Goal: Obtain resource: Download file/media

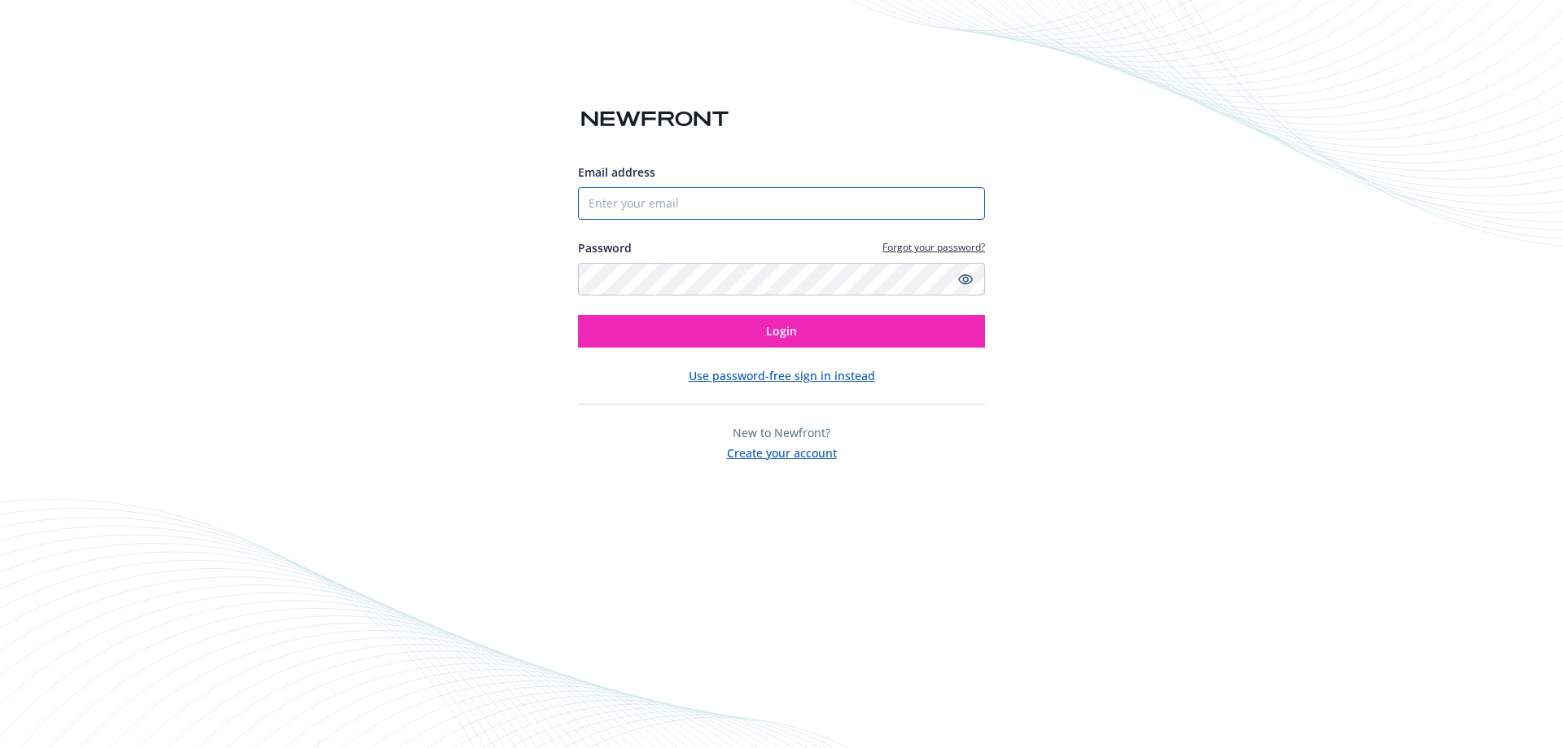
click at [656, 202] on input "Email address" at bounding box center [781, 203] width 407 height 33
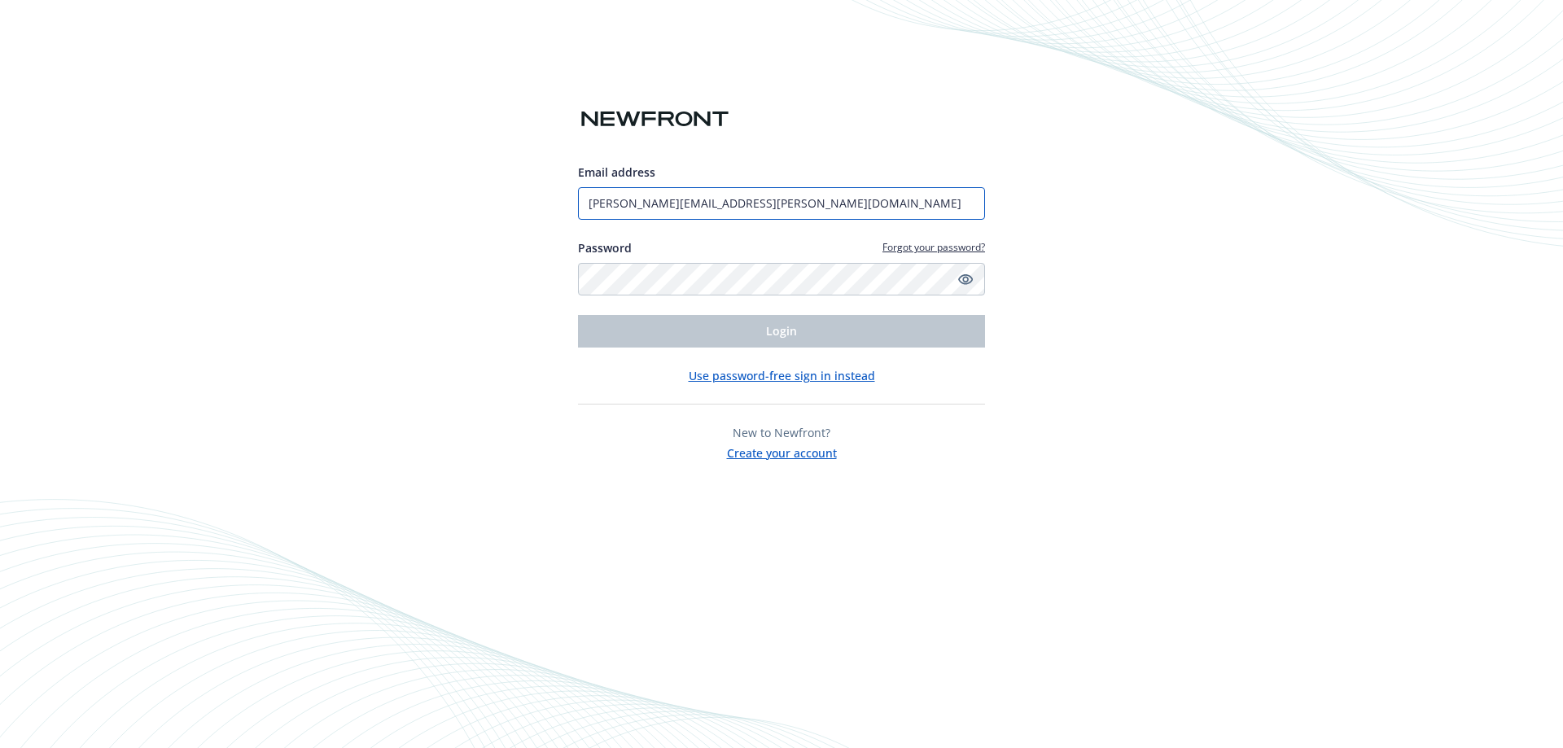
type input "[PERSON_NAME][EMAIL_ADDRESS][PERSON_NAME][DOMAIN_NAME]"
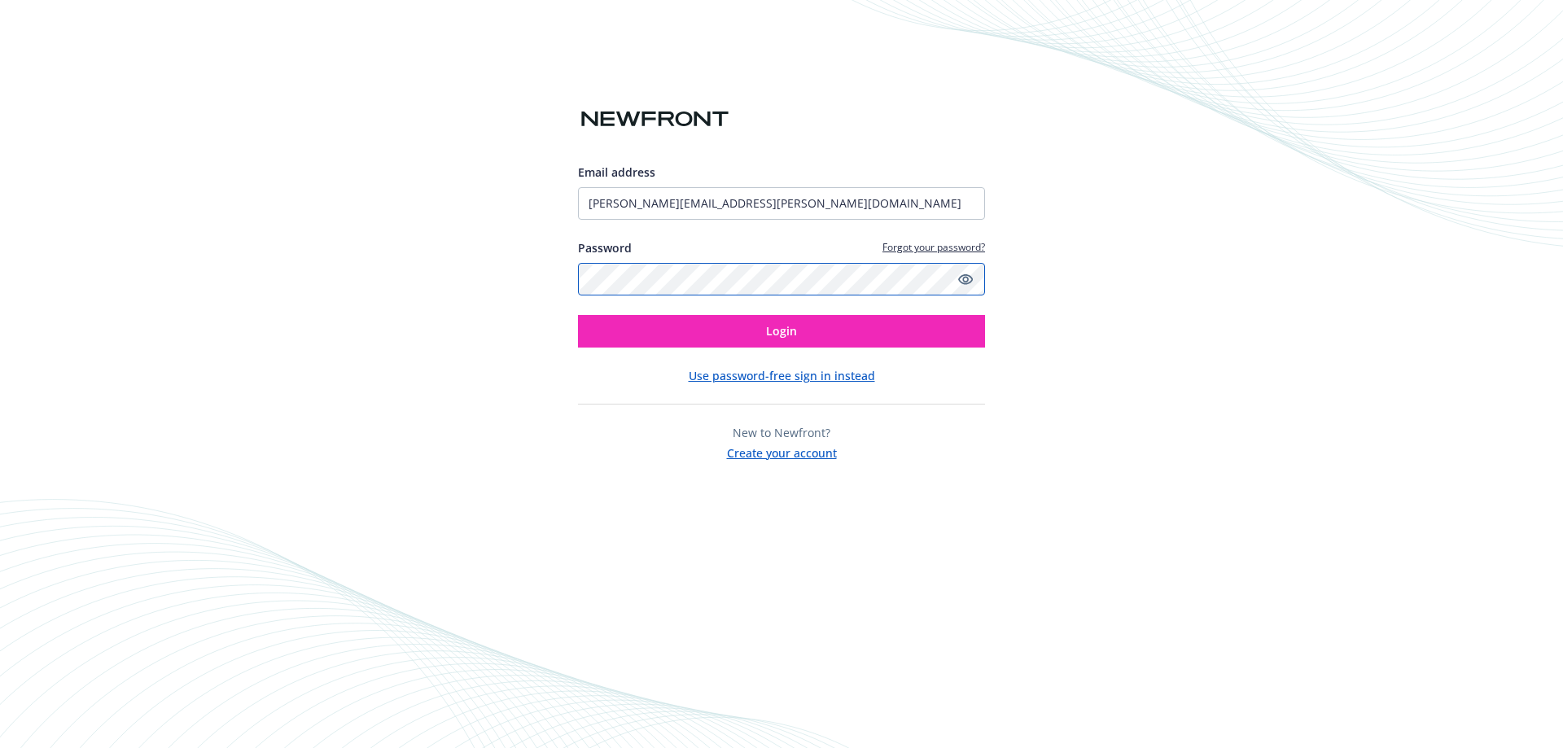
click at [578, 315] on button "Login" at bounding box center [781, 331] width 407 height 33
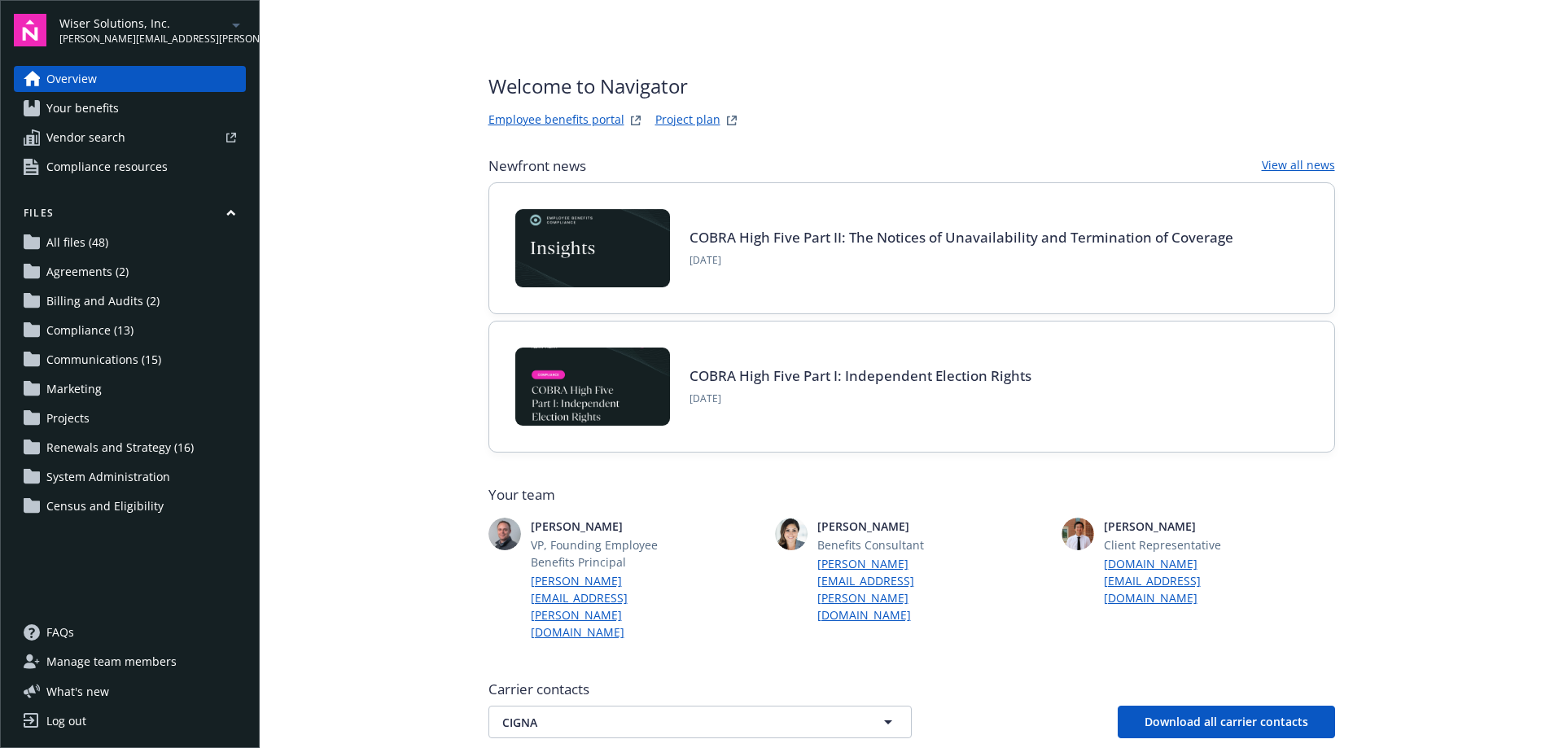
click at [161, 26] on span "Wiser Solutions, Inc." at bounding box center [142, 23] width 167 height 17
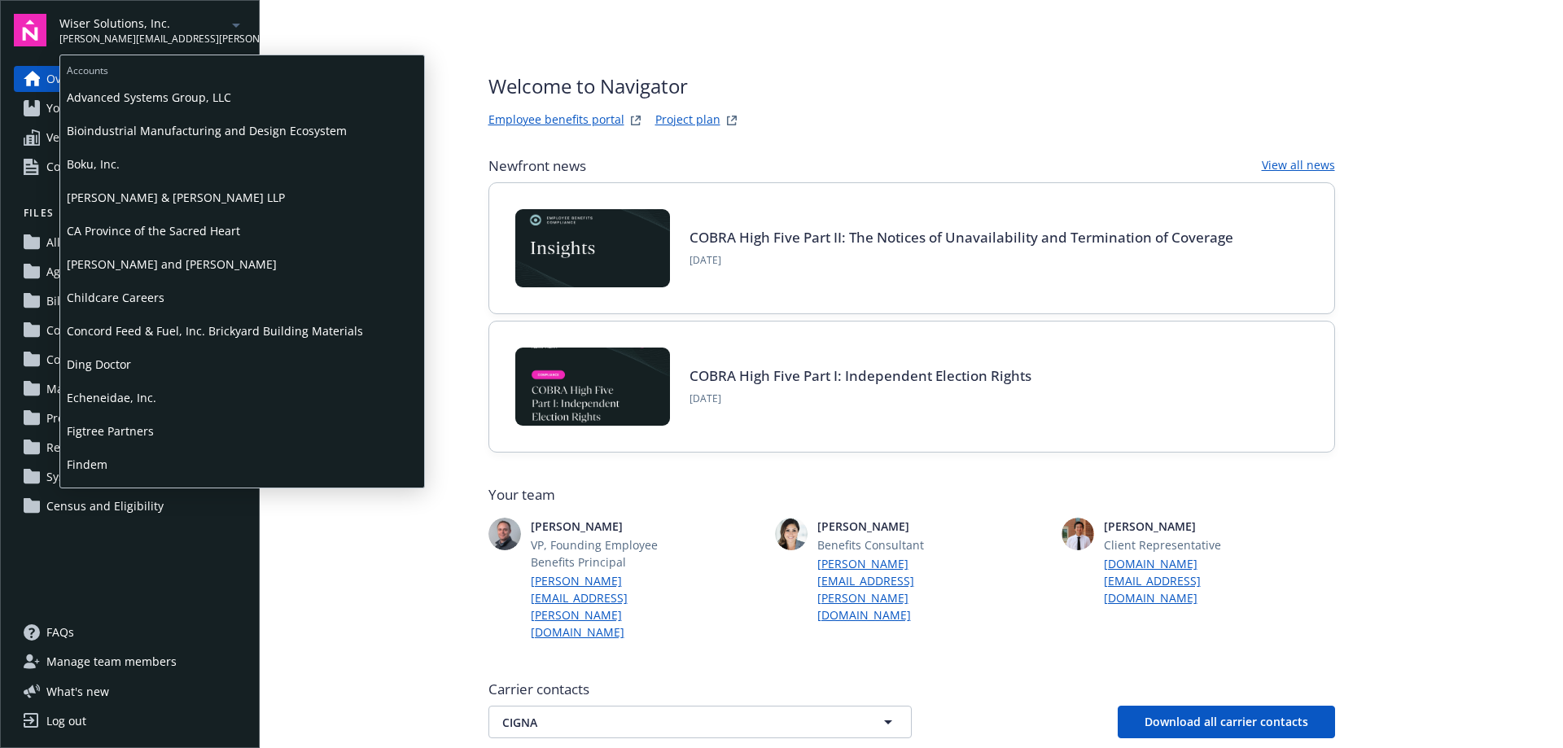
click at [110, 165] on span "Boku, Inc." at bounding box center [242, 163] width 351 height 33
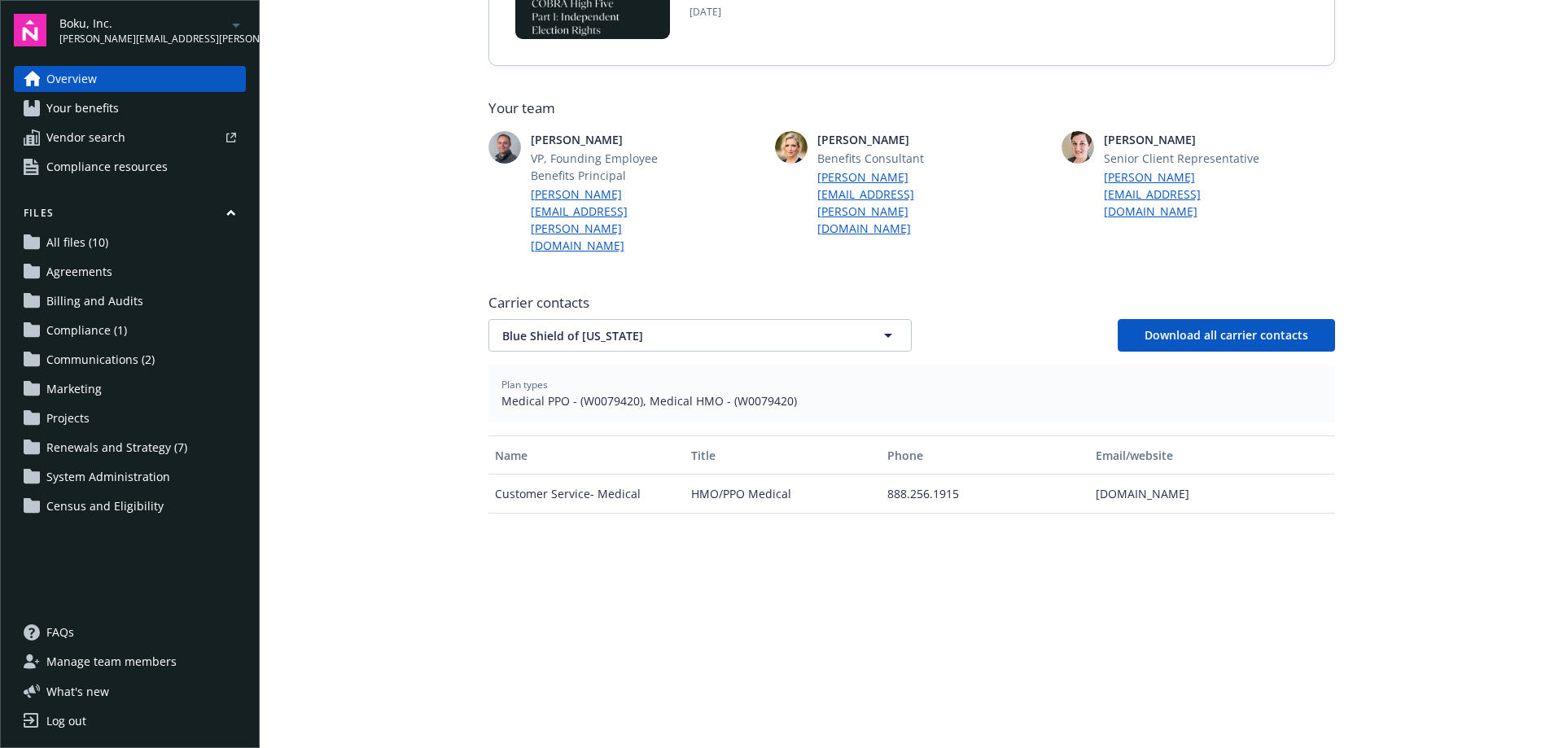
scroll to position [407, 0]
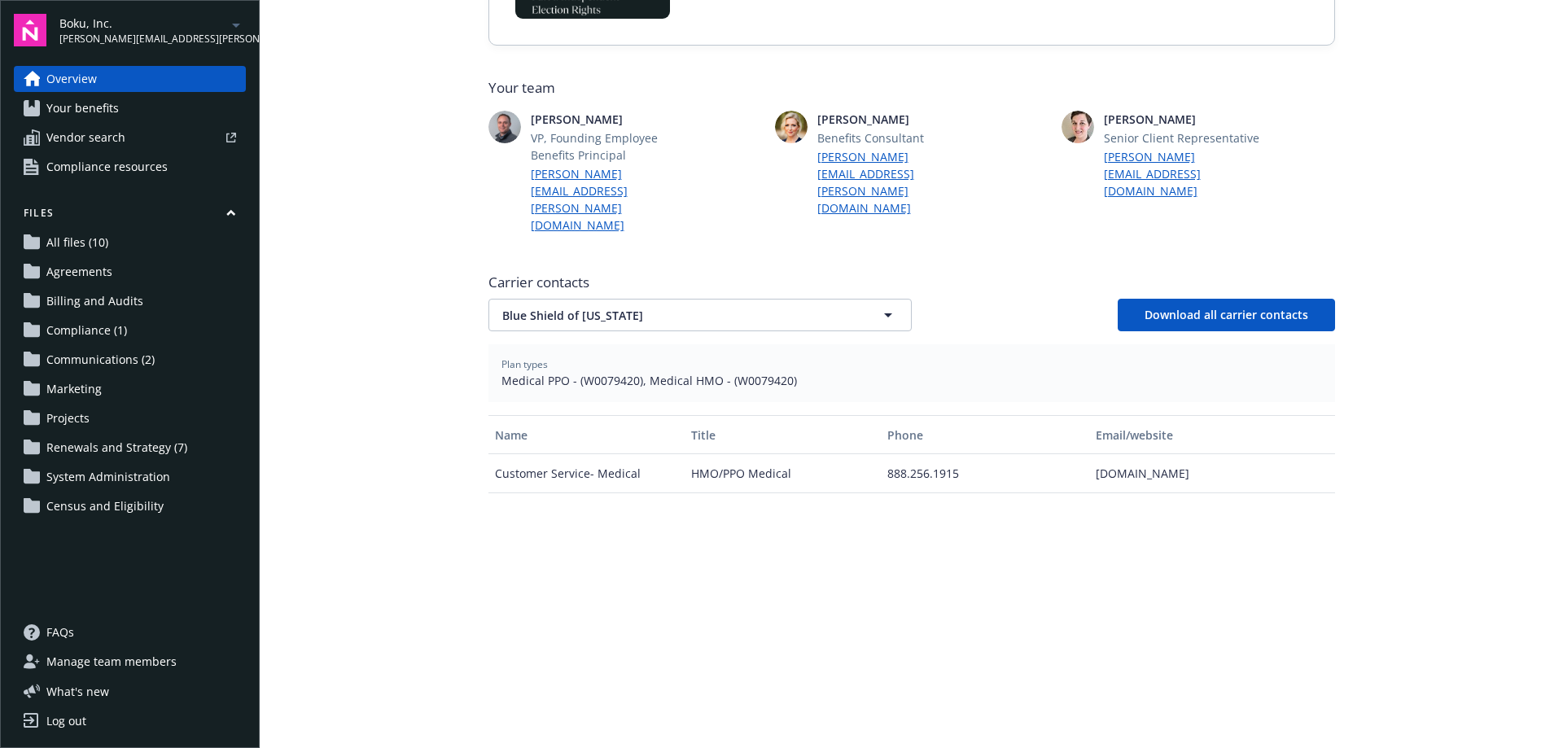
click at [119, 449] on span "Renewals and Strategy (7)" at bounding box center [116, 448] width 141 height 26
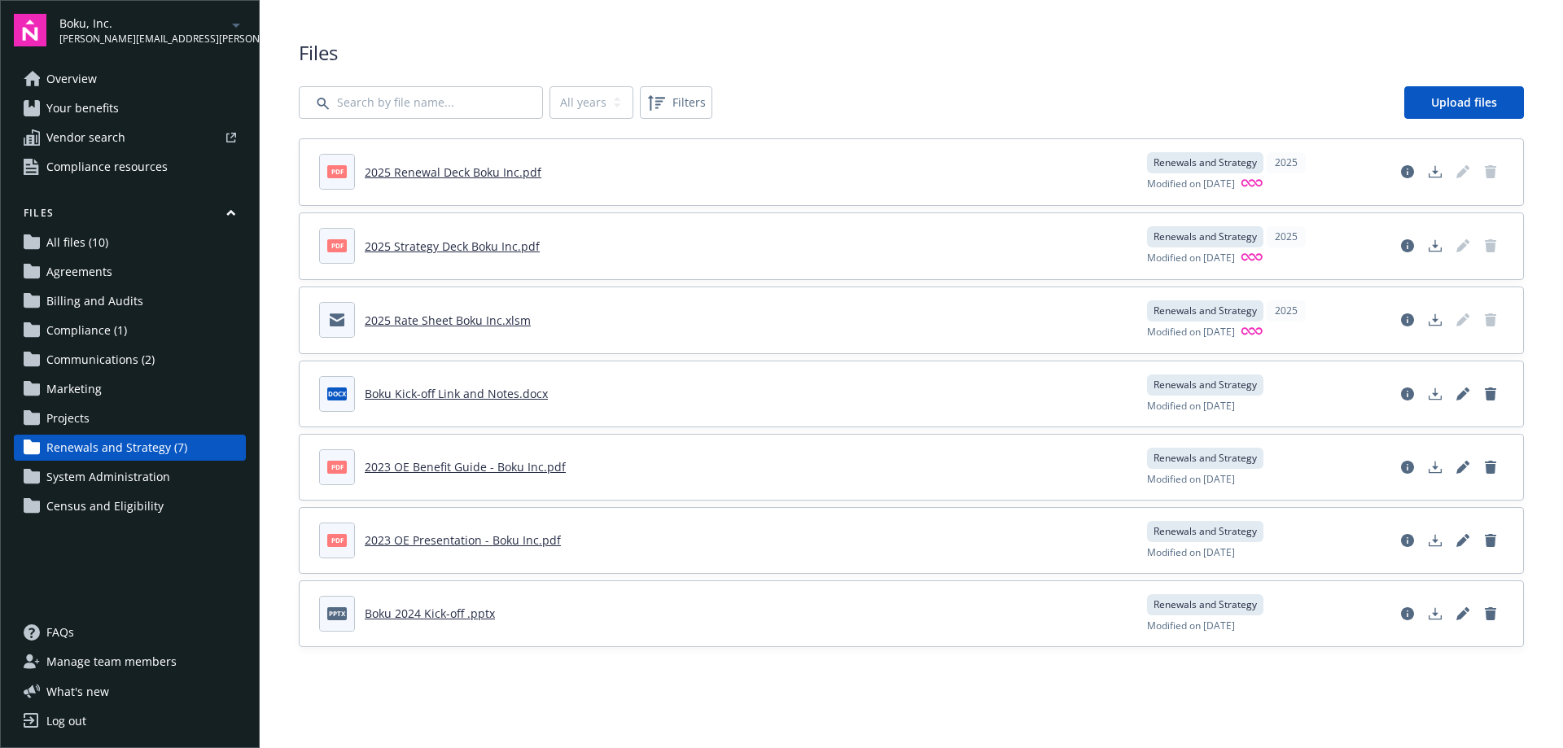
click at [469, 170] on link "2025 Renewal Deck Boku Inc.pdf" at bounding box center [453, 171] width 177 height 15
